Goal: Navigation & Orientation: Find specific page/section

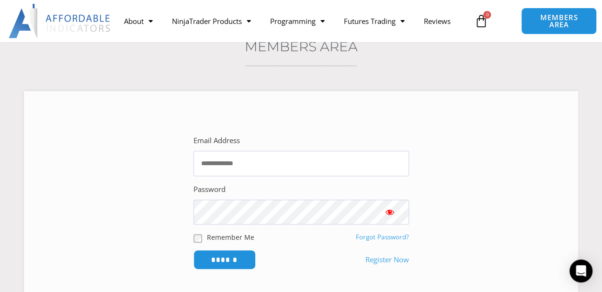
scroll to position [96, 0]
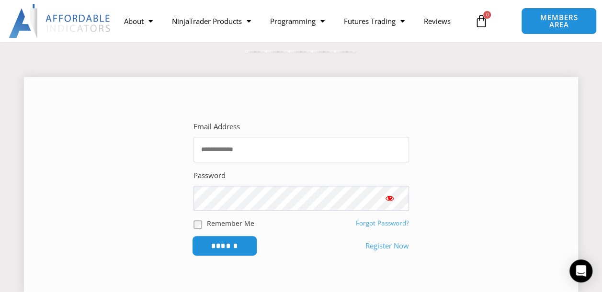
type input "**********"
click at [230, 245] on input "******" at bounding box center [225, 246] width 66 height 21
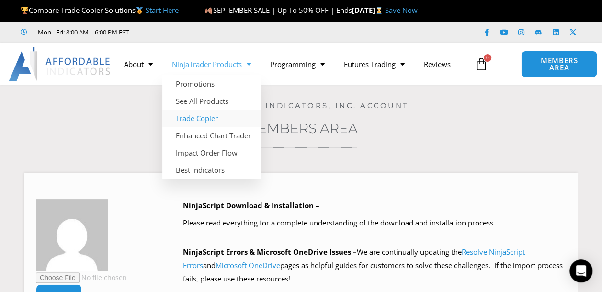
click at [199, 120] on link "Trade Copier" at bounding box center [211, 118] width 98 height 17
